Goal: Task Accomplishment & Management: Use online tool/utility

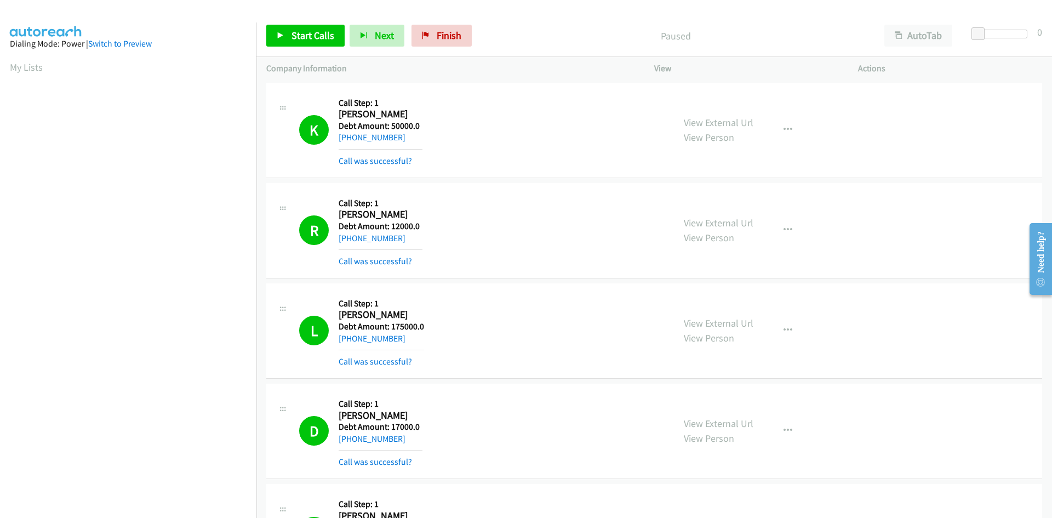
scroll to position [73, 0]
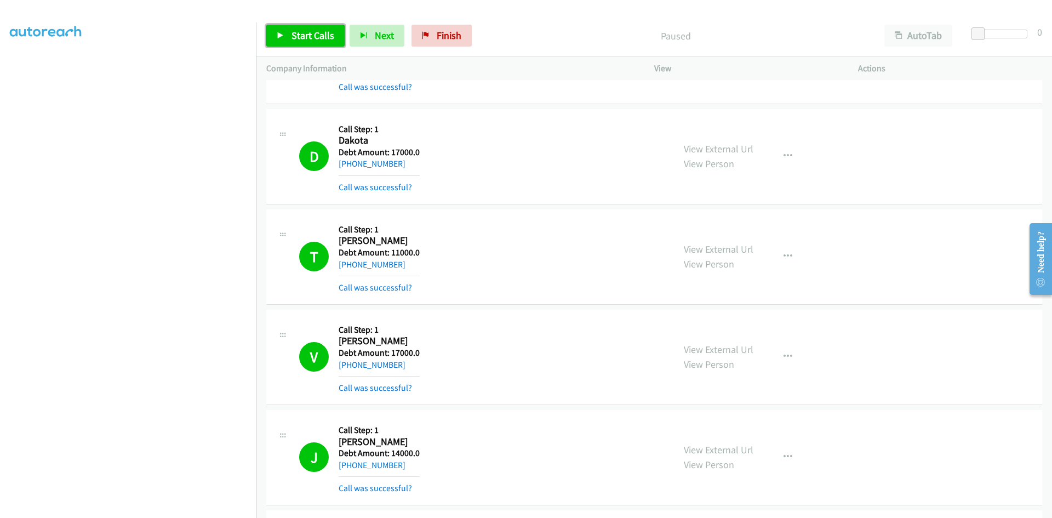
click at [311, 37] on span "Start Calls" at bounding box center [313, 35] width 43 height 13
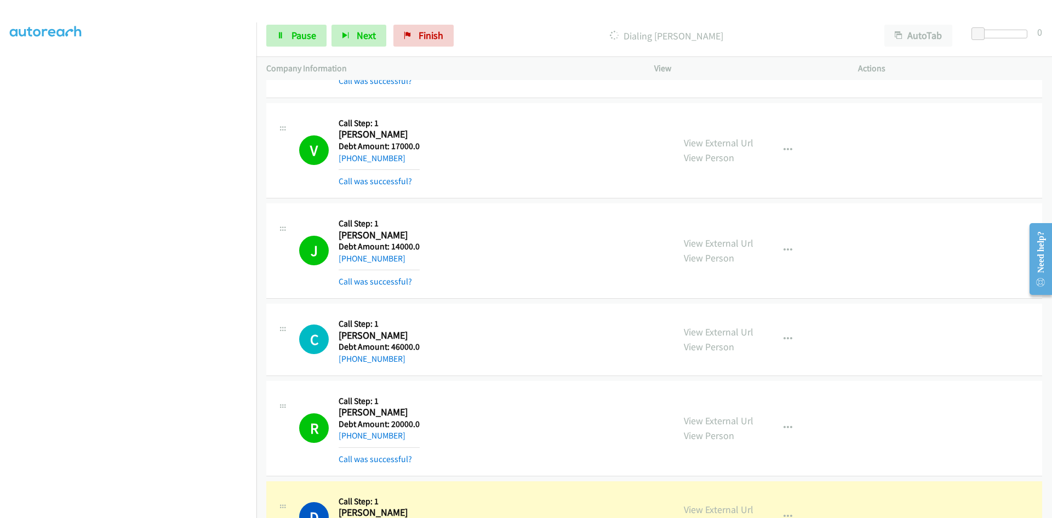
scroll to position [10403, 0]
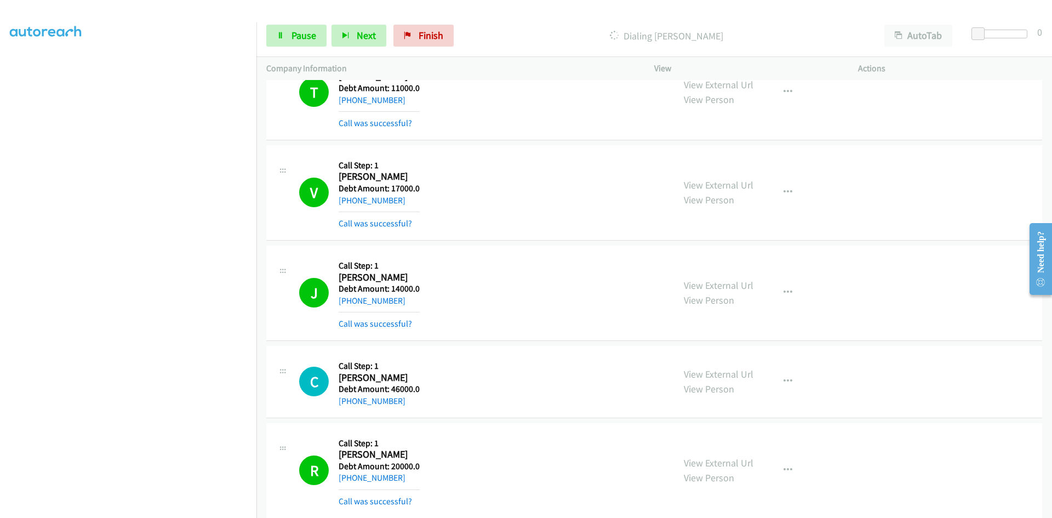
click at [962, 335] on div "J Callback Scheduled Call Step: 1 Jacqueline Penson America/Chicago Debt Amount…" at bounding box center [654, 292] width 776 height 95
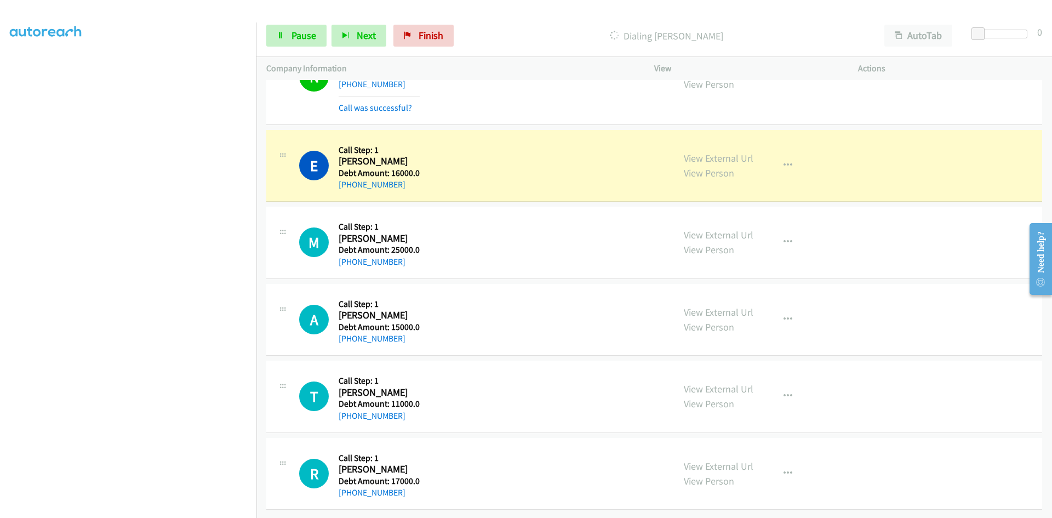
scroll to position [11507, 0]
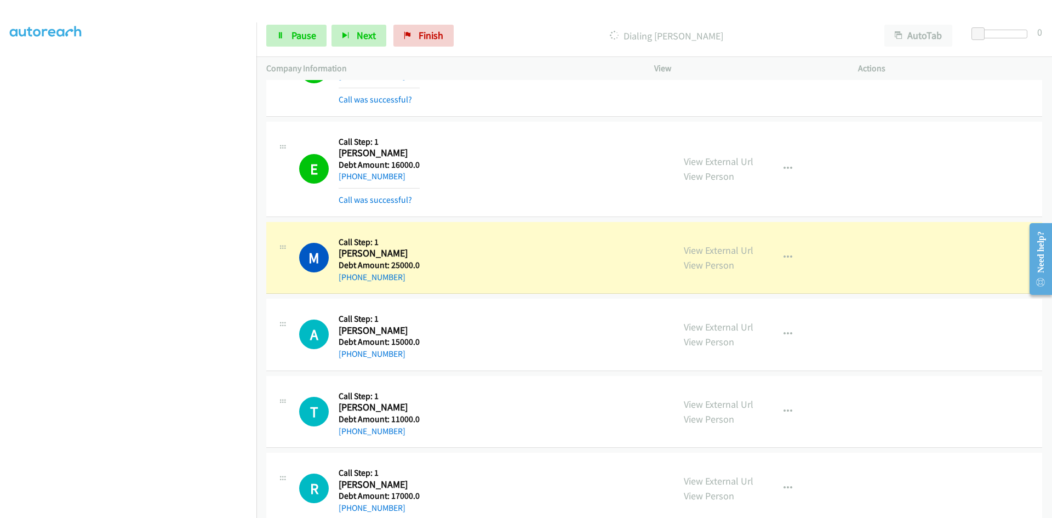
click at [791, 466] on div "View External Url View Person View External Url Schedule/Manage Callback Skip C…" at bounding box center [781, 488] width 214 height 52
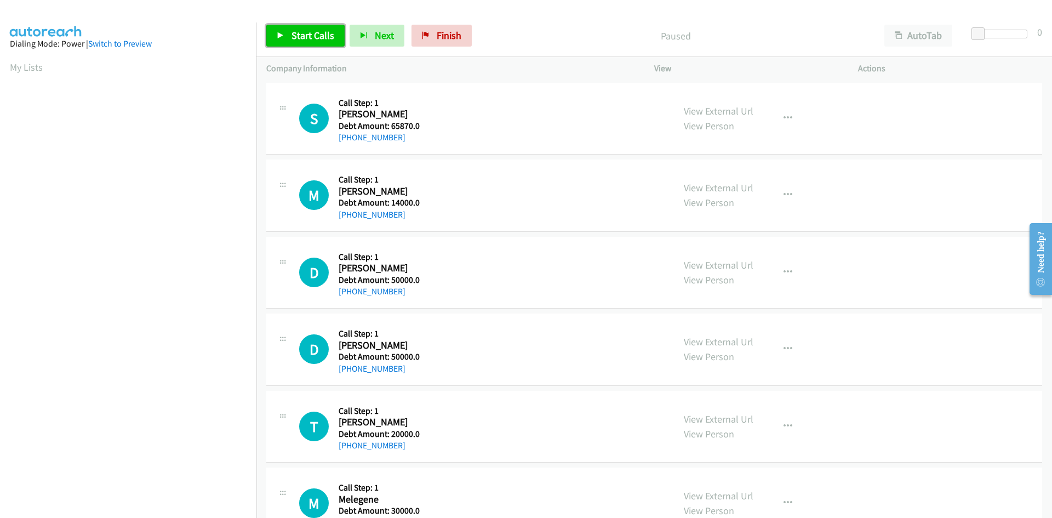
click at [314, 34] on span "Start Calls" at bounding box center [313, 35] width 43 height 13
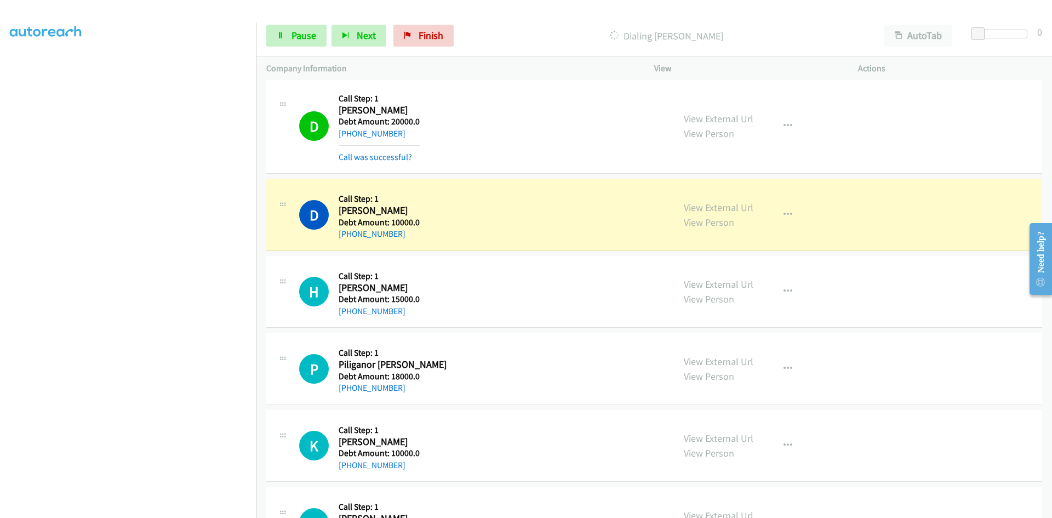
scroll to position [2192, 0]
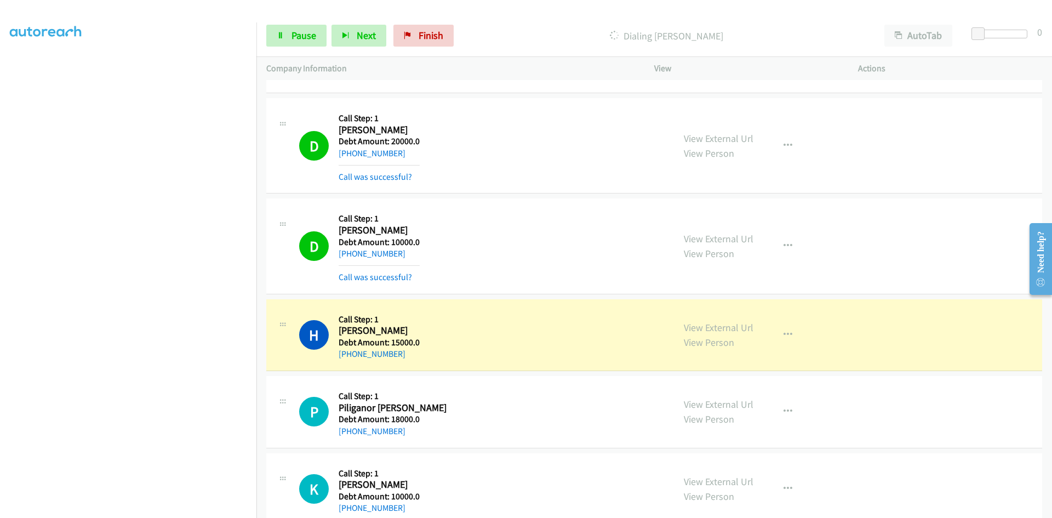
click at [490, 245] on div "D Callback Scheduled Call Step: 1 Dolores Canseco America/Los_Angeles Debt Amou…" at bounding box center [481, 245] width 365 height 75
click at [738, 180] on div "View External Url View Person View External Url Schedule/Manage Callback Skip C…" at bounding box center [781, 145] width 214 height 75
click at [511, 143] on div "D Callback Scheduled Call Step: 1 Deloris Mcknight America/Chicago Debt Amount:…" at bounding box center [481, 145] width 365 height 75
click at [505, 147] on div "D Callback Scheduled Call Step: 1 Deloris Mcknight America/Chicago Debt Amount:…" at bounding box center [481, 145] width 365 height 75
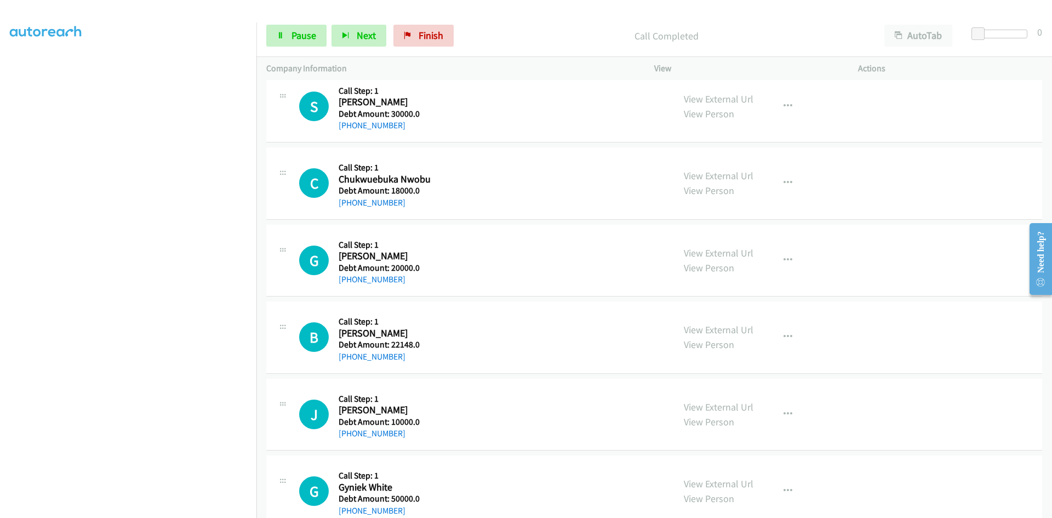
scroll to position [73, 0]
click at [299, 30] on span "Pause" at bounding box center [304, 35] width 25 height 13
click at [315, 41] on span "Start Calls" at bounding box center [313, 35] width 43 height 13
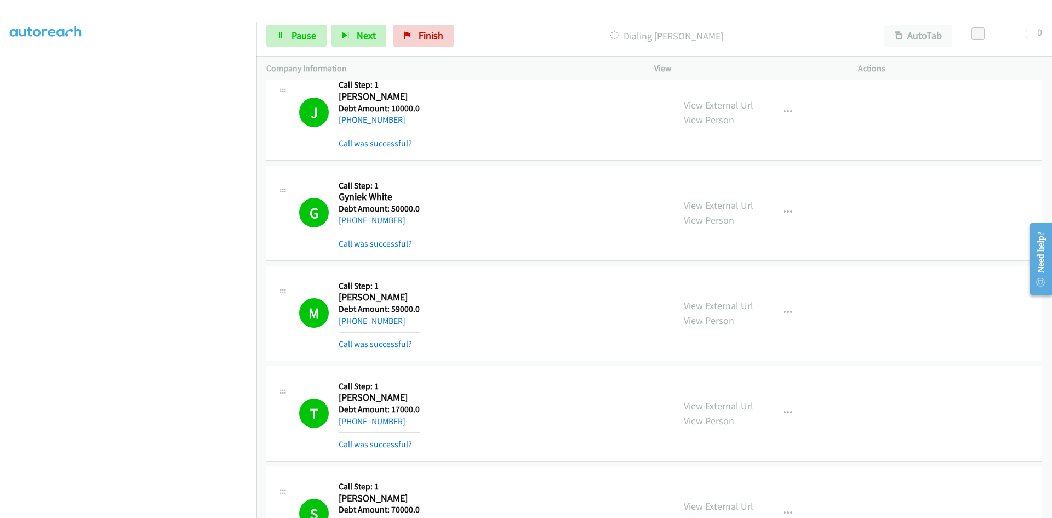
scroll to position [7146, 0]
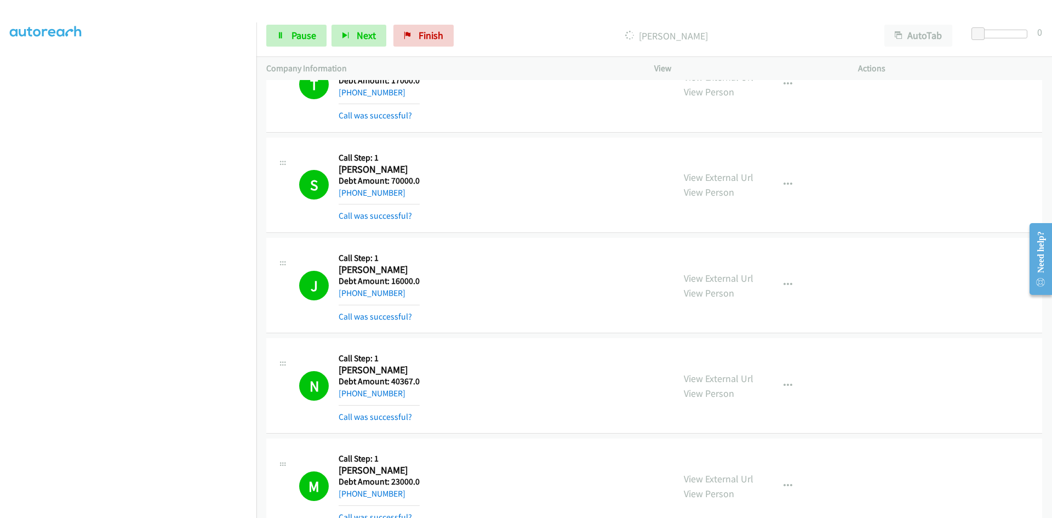
click at [675, 40] on p "Dialing Leslie" at bounding box center [666, 35] width 396 height 15
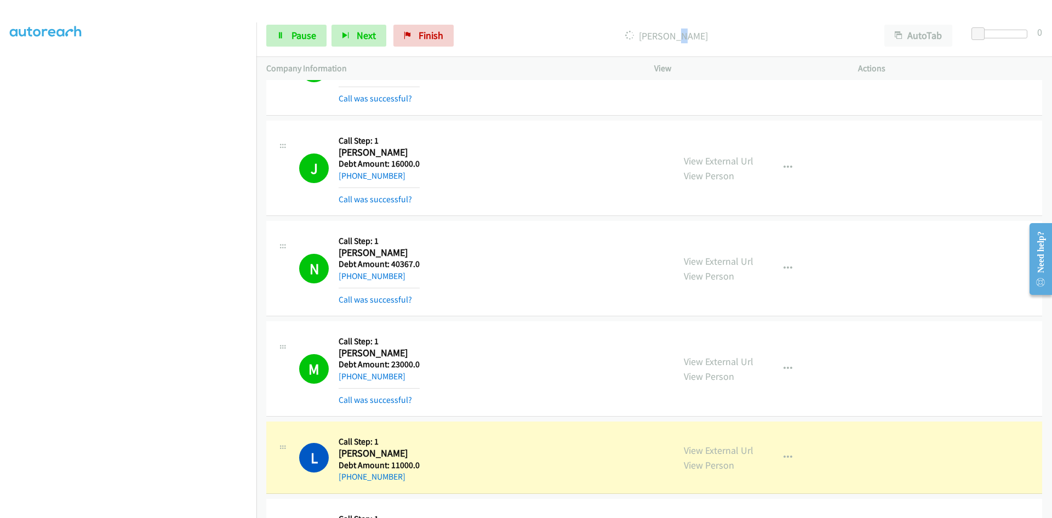
scroll to position [7366, 0]
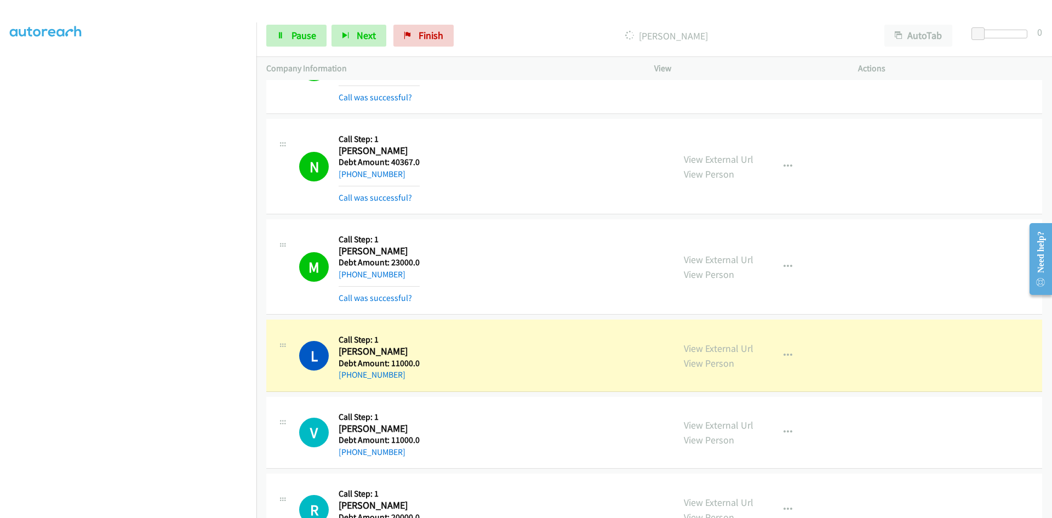
click at [334, 373] on div "L Callback Scheduled Call Step: 1 Leslie America/New_York Debt Amount: 11000.0 …" at bounding box center [481, 355] width 365 height 52
click at [388, 374] on link "+1 740-645-9940" at bounding box center [372, 374] width 67 height 10
click at [283, 30] on link "Pause" at bounding box center [296, 36] width 60 height 22
click at [283, 32] on icon at bounding box center [281, 36] width 8 height 8
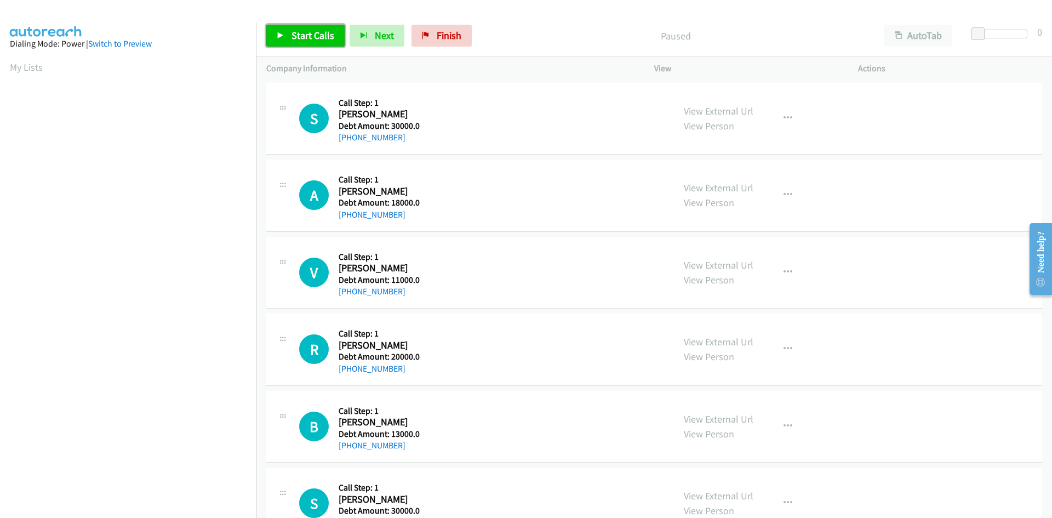
click at [306, 29] on span "Start Calls" at bounding box center [313, 35] width 43 height 13
click at [289, 37] on link "Pause" at bounding box center [296, 36] width 60 height 22
click at [289, 37] on link "Start Calls" at bounding box center [305, 36] width 78 height 22
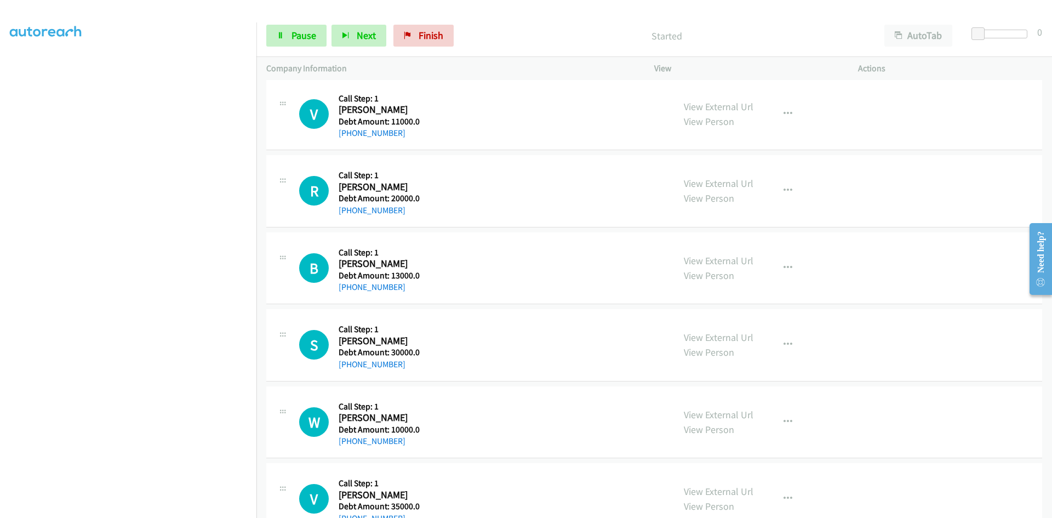
scroll to position [164, 0]
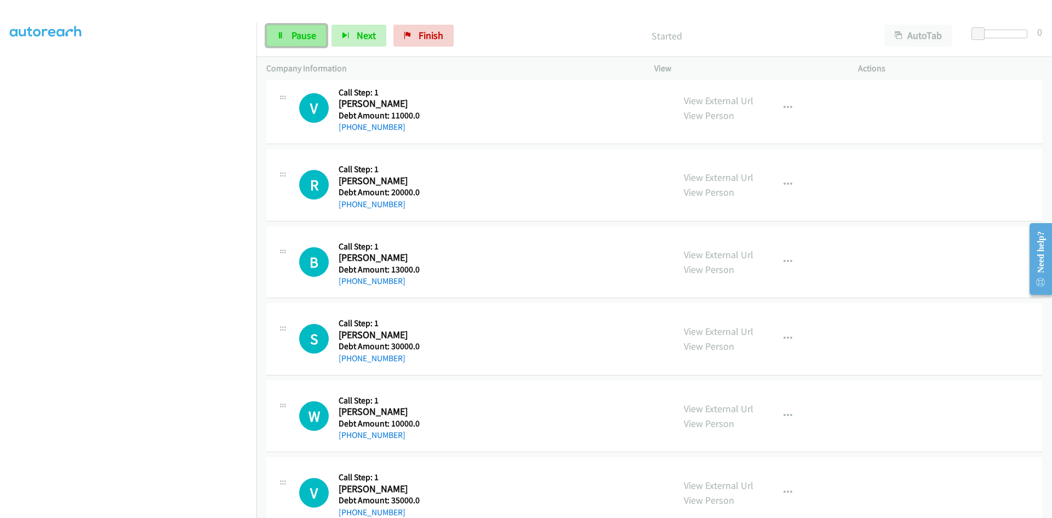
click at [306, 33] on span "Pause" at bounding box center [304, 35] width 25 height 13
click at [306, 33] on span "Start Calls" at bounding box center [313, 35] width 43 height 13
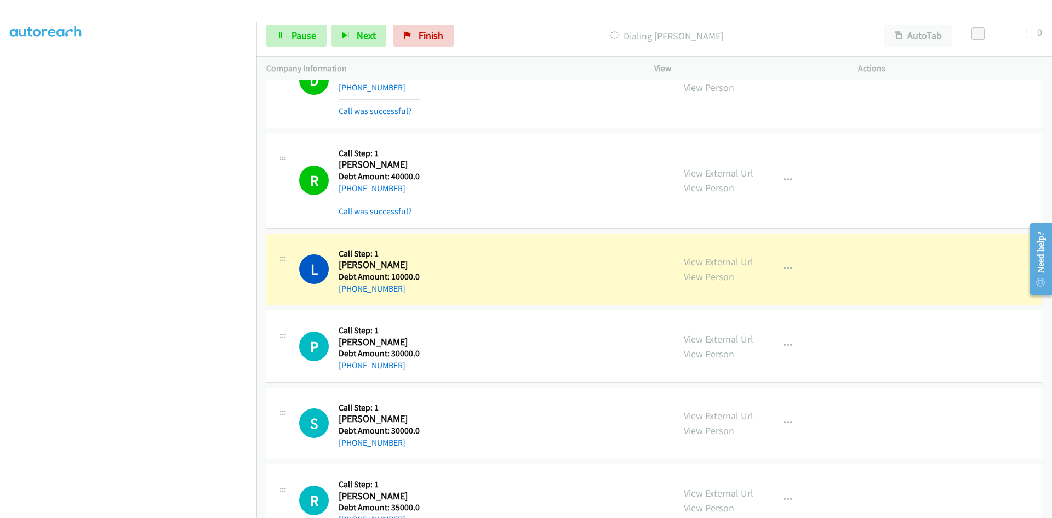
scroll to position [1534, 0]
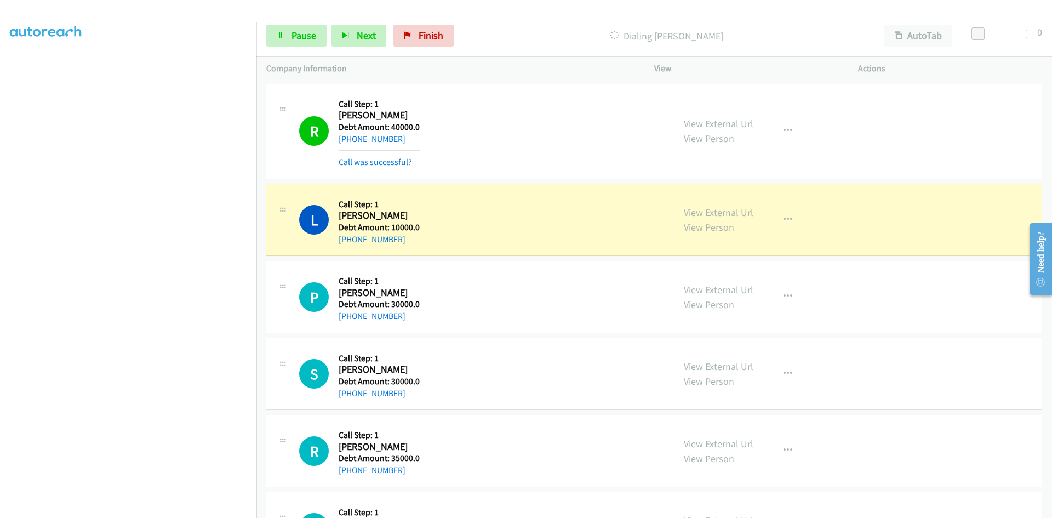
click at [437, 237] on div "L Callback Scheduled Call Step: 1 Linda Lange America/Chicago Debt Amount: 1000…" at bounding box center [481, 220] width 365 height 52
click at [368, 237] on link "+1 985-305-5295" at bounding box center [372, 239] width 67 height 10
click at [532, 204] on div "L Callback Scheduled Call Step: 1 Linda Lange America/Chicago Debt Amount: 1000…" at bounding box center [481, 220] width 365 height 52
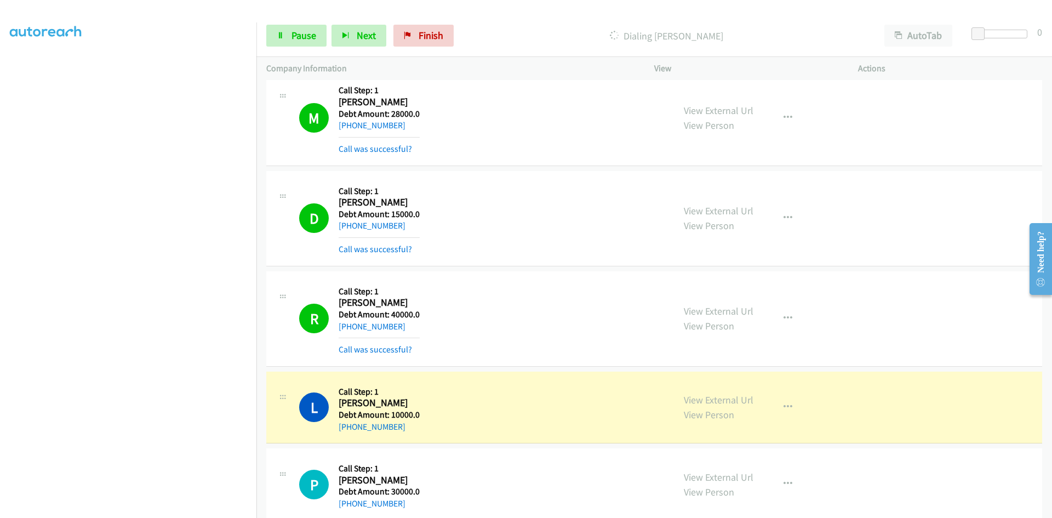
scroll to position [1260, 0]
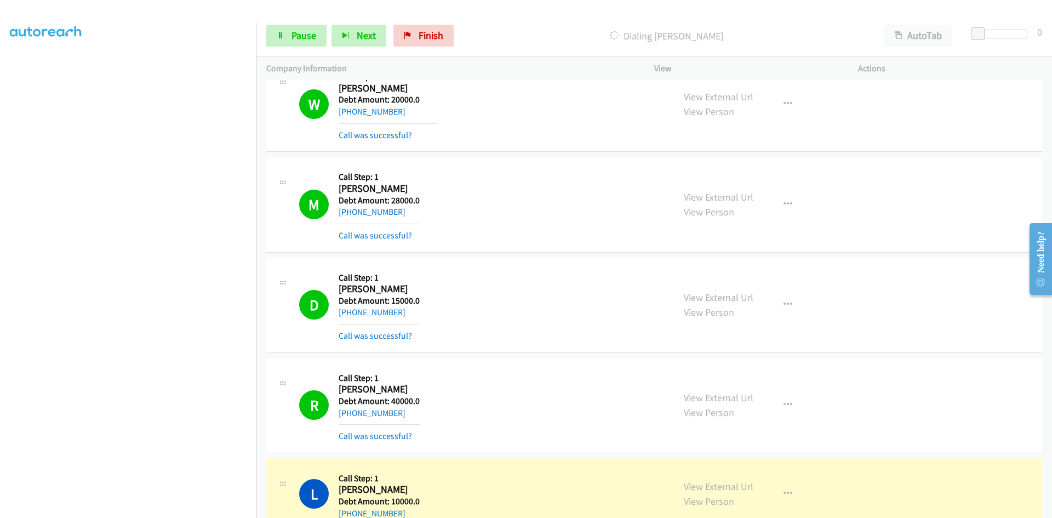
click at [683, 39] on p "Dialing Linda Lange" at bounding box center [666, 35] width 396 height 15
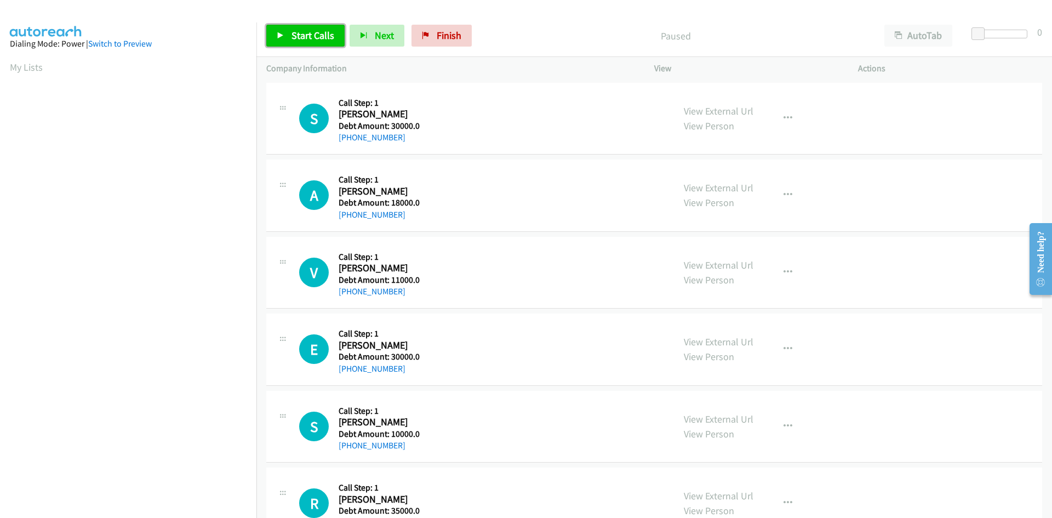
click at [299, 28] on link "Start Calls" at bounding box center [305, 36] width 78 height 22
click at [302, 36] on span "Pause" at bounding box center [304, 35] width 25 height 13
click at [310, 38] on span "Start Calls" at bounding box center [313, 35] width 43 height 13
click at [289, 28] on link "Pause" at bounding box center [296, 36] width 60 height 22
click at [292, 30] on span "Start Calls" at bounding box center [313, 35] width 43 height 13
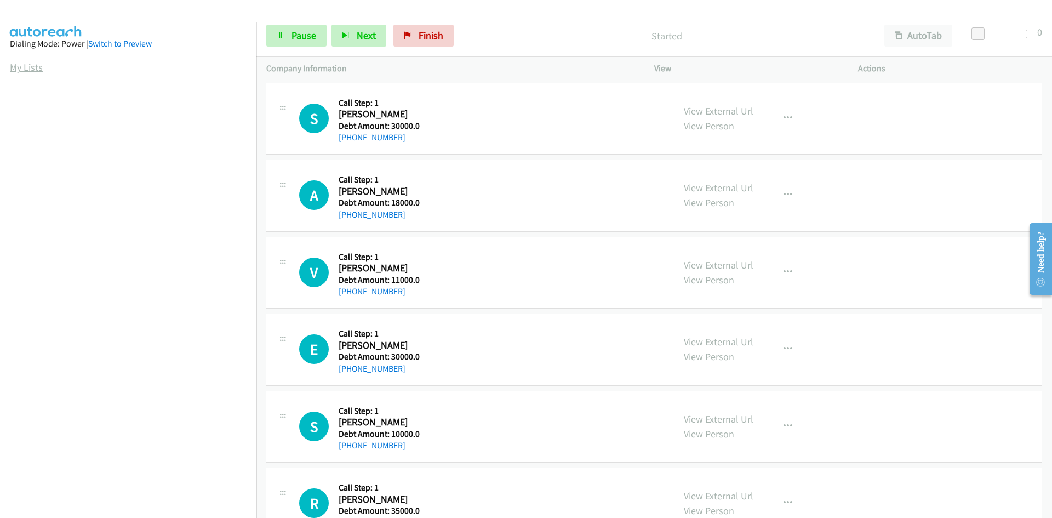
click at [15, 65] on link "My Lists" at bounding box center [26, 67] width 33 height 13
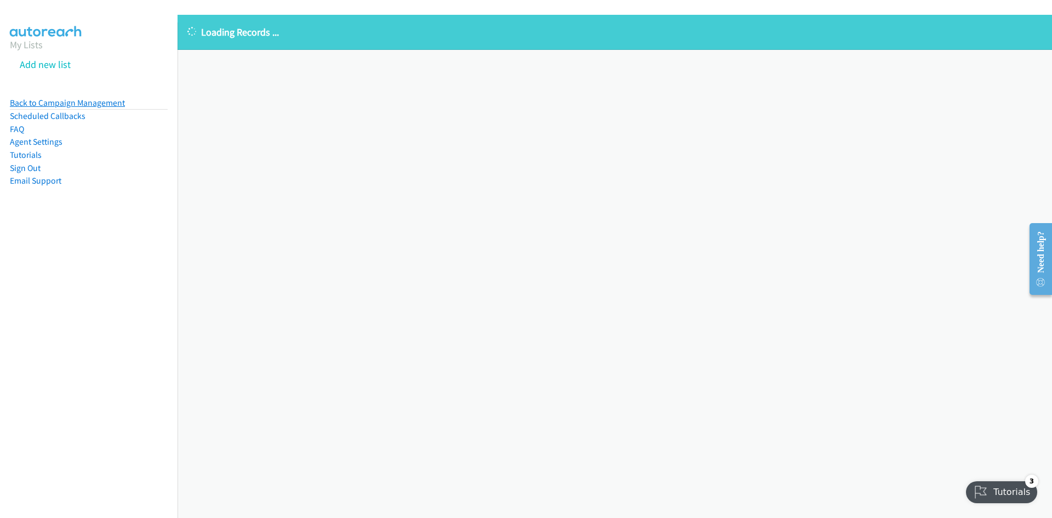
click at [54, 104] on link "Back to Campaign Management" at bounding box center [67, 103] width 115 height 10
click at [266, 114] on div "Loading Records ... Sorry, something went wrong please try again." at bounding box center [615, 266] width 875 height 503
click at [54, 100] on link "Back to Campaign Management" at bounding box center [67, 103] width 115 height 10
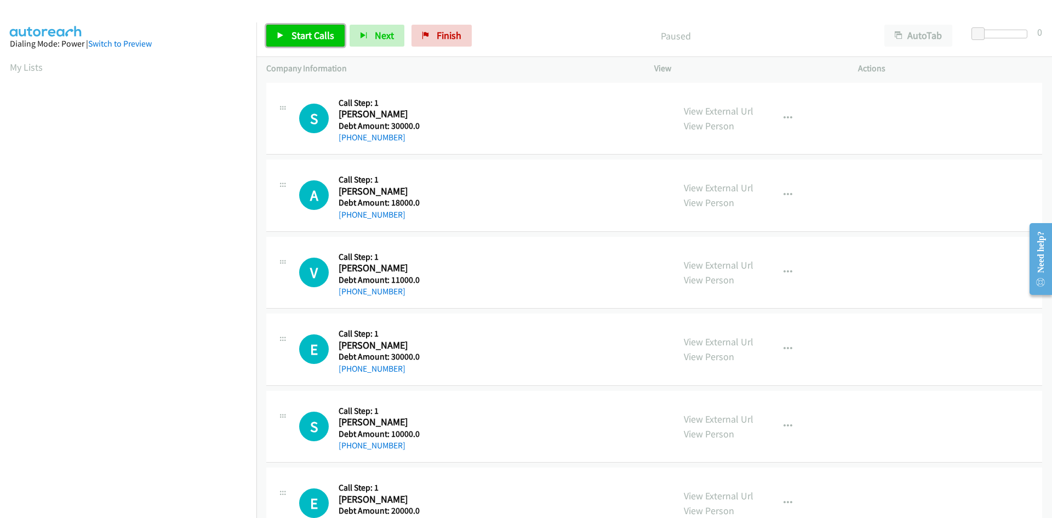
click at [313, 30] on span "Start Calls" at bounding box center [313, 35] width 43 height 13
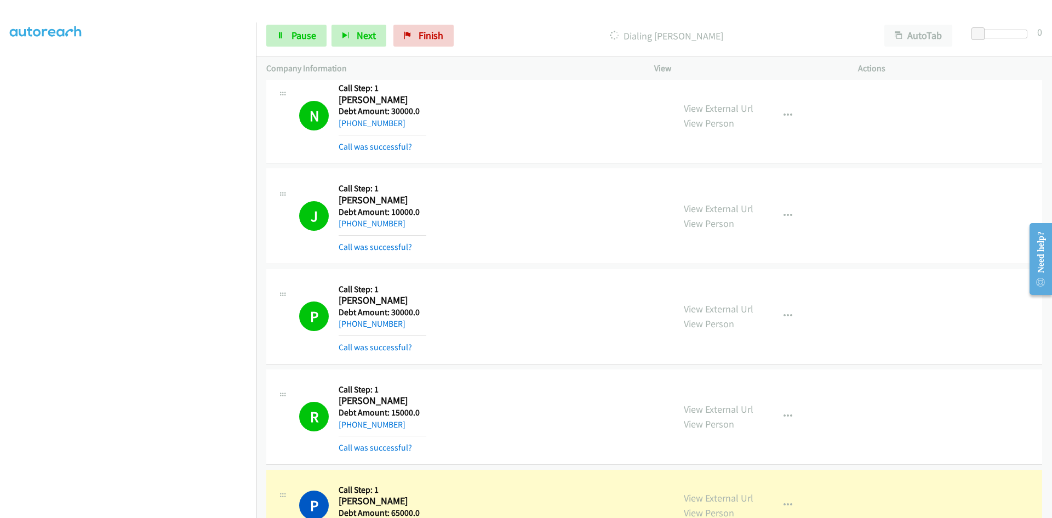
scroll to position [767, 0]
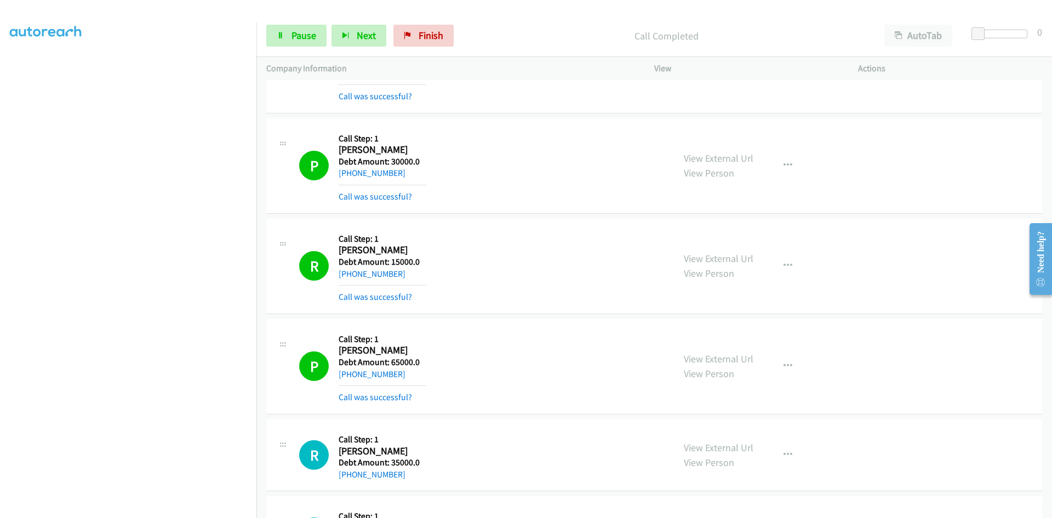
click at [362, 355] on h2 "[PERSON_NAME]" at bounding box center [383, 350] width 88 height 13
click at [362, 370] on link "[PHONE_NUMBER]" at bounding box center [372, 374] width 67 height 10
click at [314, 42] on link "Pause" at bounding box center [296, 36] width 60 height 22
click at [314, 42] on link "Start Calls" at bounding box center [305, 36] width 78 height 22
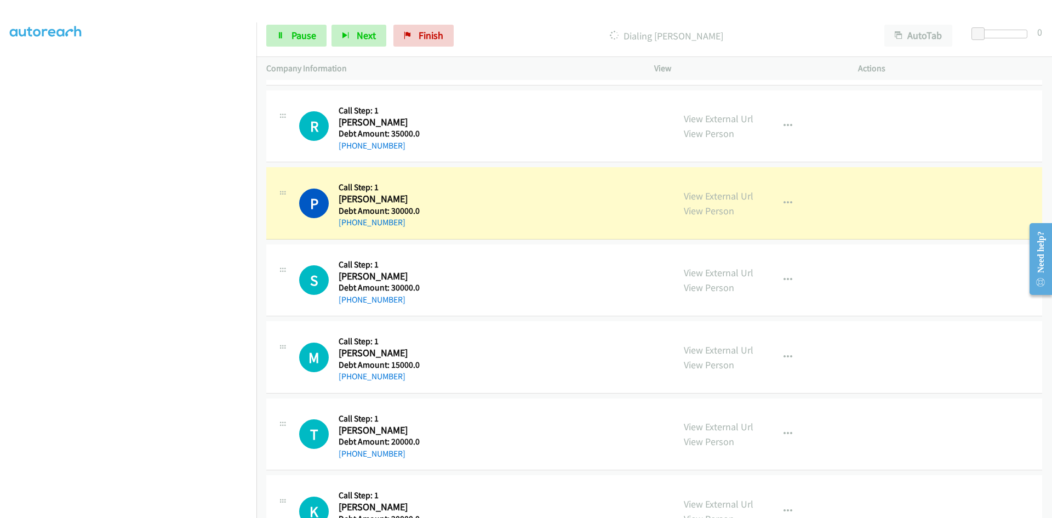
scroll to position [986, 0]
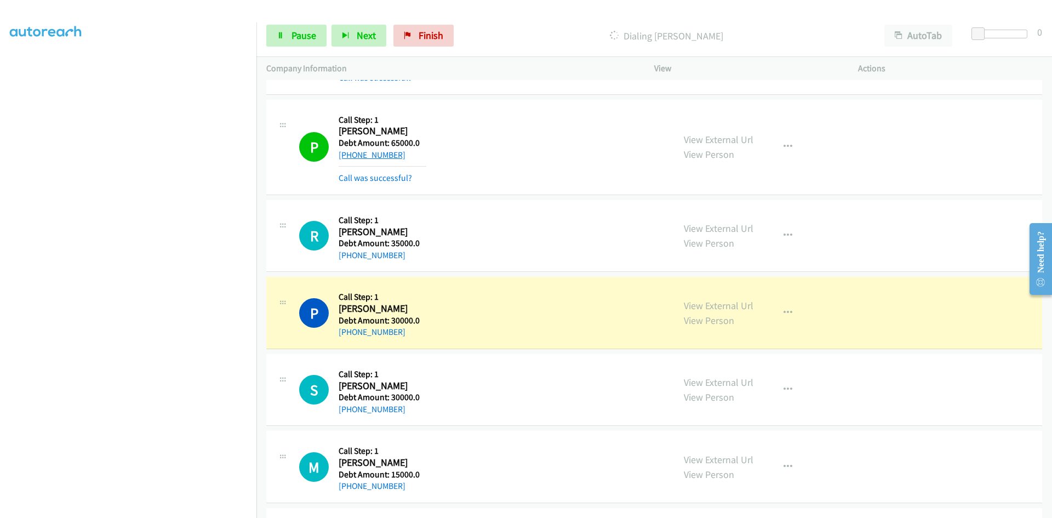
click at [356, 156] on link "[PHONE_NUMBER]" at bounding box center [372, 155] width 67 height 10
drag, startPoint x: 349, startPoint y: 155, endPoint x: 541, endPoint y: 325, distance: 257.3
click at [541, 325] on div "P Callback Scheduled Call Step: 1 [PERSON_NAME] America/Chicago Debt Amount: 30…" at bounding box center [481, 313] width 365 height 52
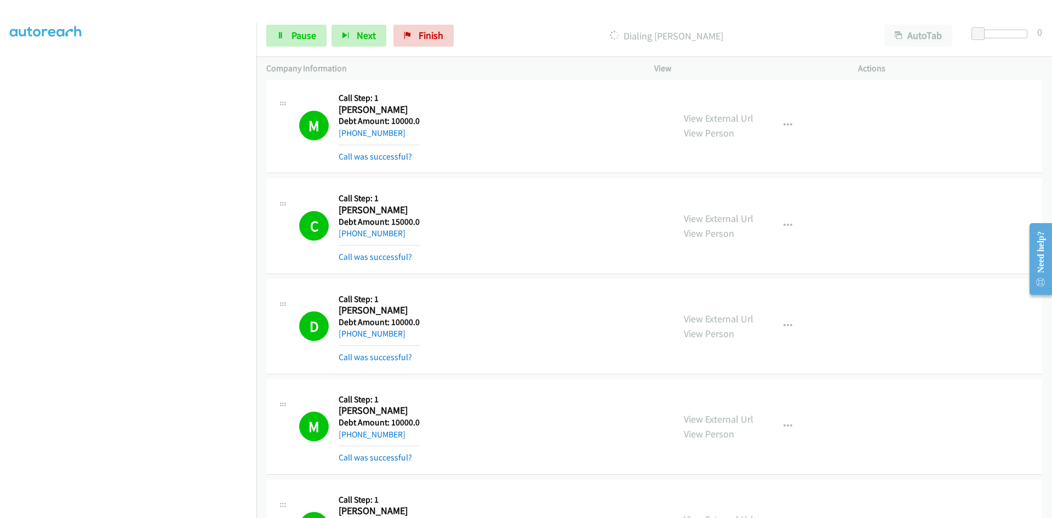
scroll to position [5534, 0]
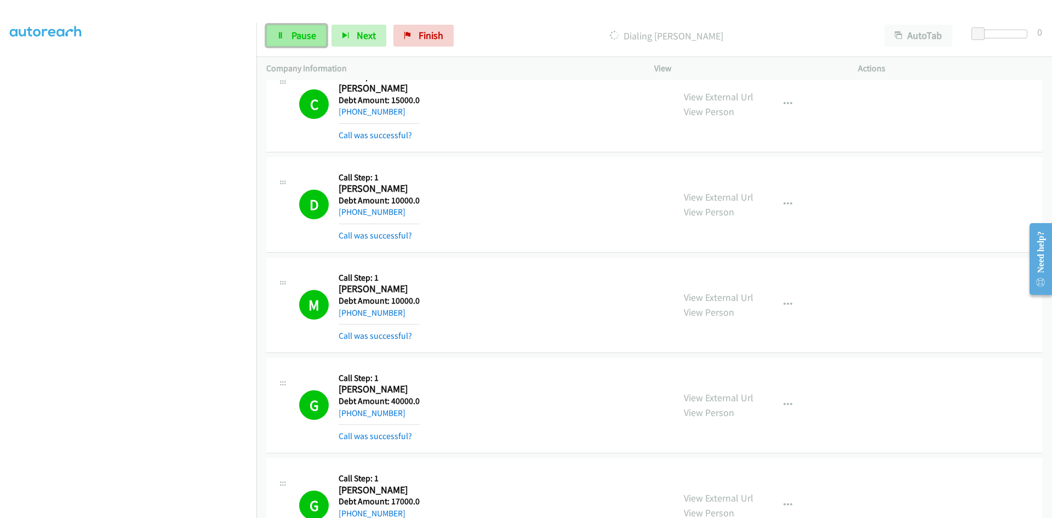
click at [300, 36] on span "Pause" at bounding box center [304, 35] width 25 height 13
drag, startPoint x: 434, startPoint y: 32, endPoint x: 572, endPoint y: 59, distance: 140.7
click at [437, 33] on span "Finish" at bounding box center [449, 35] width 25 height 13
